Goal: Navigation & Orientation: Go to known website

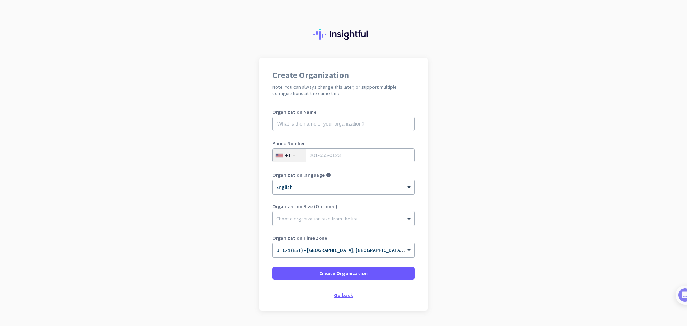
click at [345, 294] on div "Go back" at bounding box center [343, 295] width 142 height 5
